Goal: Information Seeking & Learning: Find specific fact

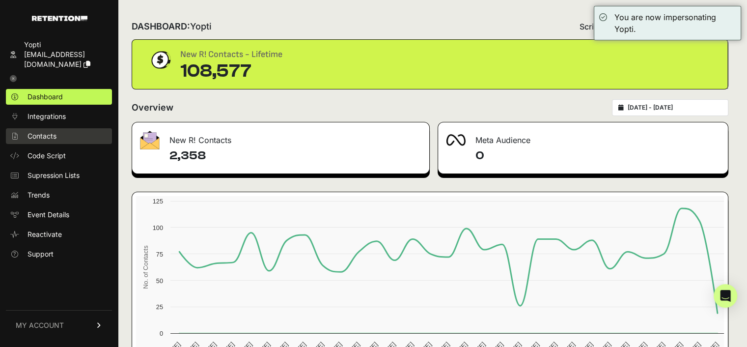
click at [43, 131] on span "Contacts" at bounding box center [41, 136] width 29 height 10
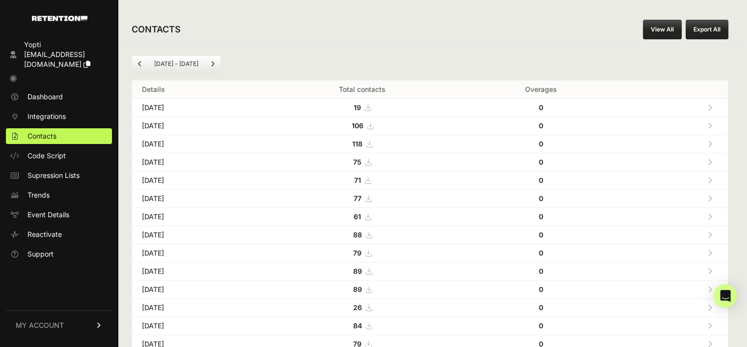
click at [674, 28] on link "View All" at bounding box center [662, 30] width 39 height 20
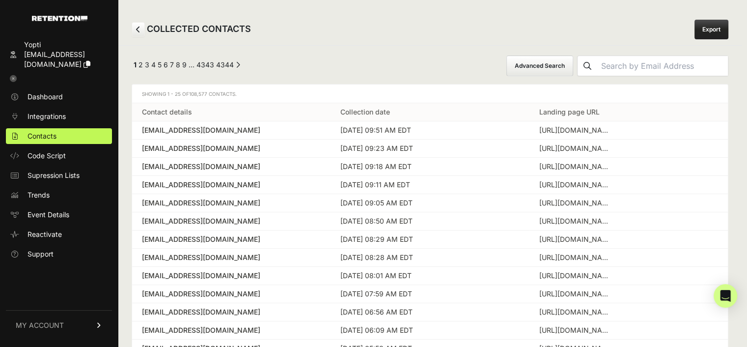
click at [620, 59] on input "text" at bounding box center [662, 66] width 131 height 20
paste input "[EMAIL_ADDRESS][DOMAIN_NAME]"
click at [632, 64] on input "[EMAIL_ADDRESS][DOMAIN_NAME]" at bounding box center [662, 66] width 131 height 20
click at [716, 68] on input "[EMAIL_ADDRESS][DOMAIN_NAME]" at bounding box center [662, 66] width 131 height 20
type input "[EMAIL_ADDRESS][DOMAIN_NAME]"
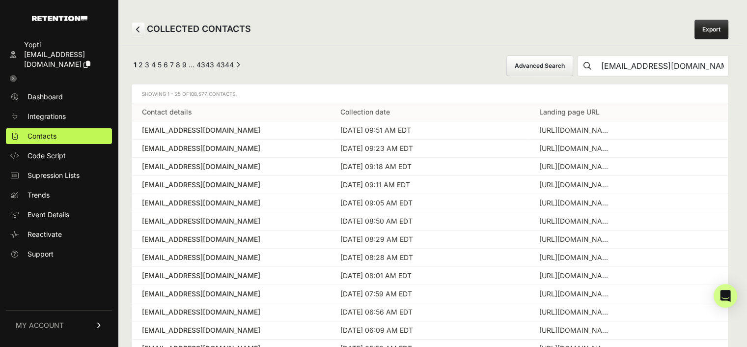
click at [577, 56] on button "submit" at bounding box center [587, 66] width 20 height 20
